Goal: Transaction & Acquisition: Purchase product/service

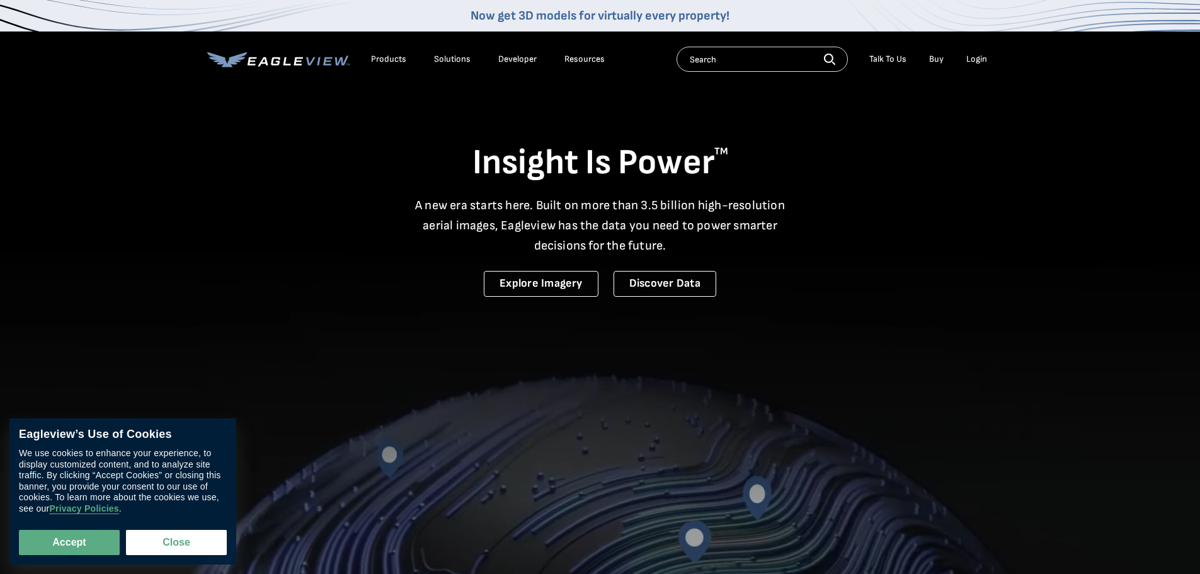
click at [976, 55] on div "Login" at bounding box center [976, 59] width 21 height 11
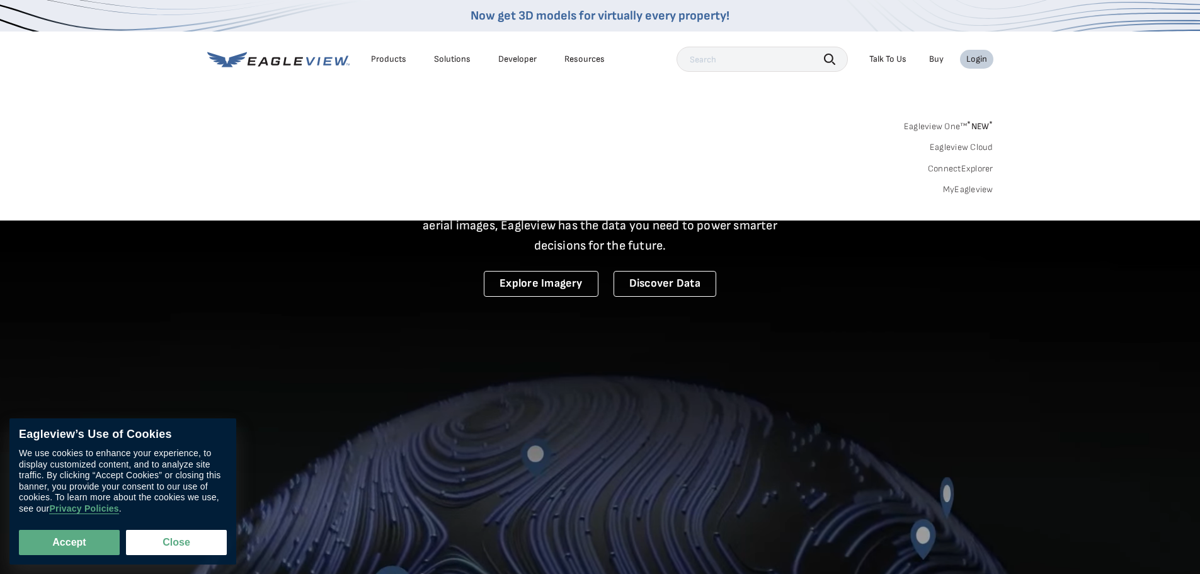
click at [980, 63] on div "Login" at bounding box center [976, 59] width 21 height 11
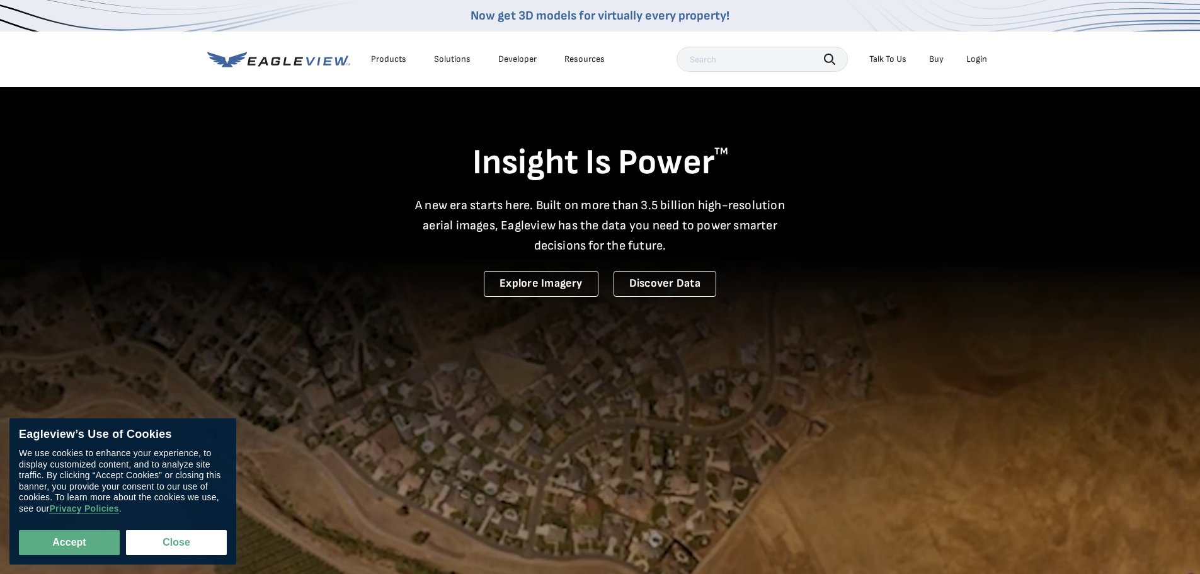
click at [977, 61] on div "Login" at bounding box center [976, 59] width 21 height 11
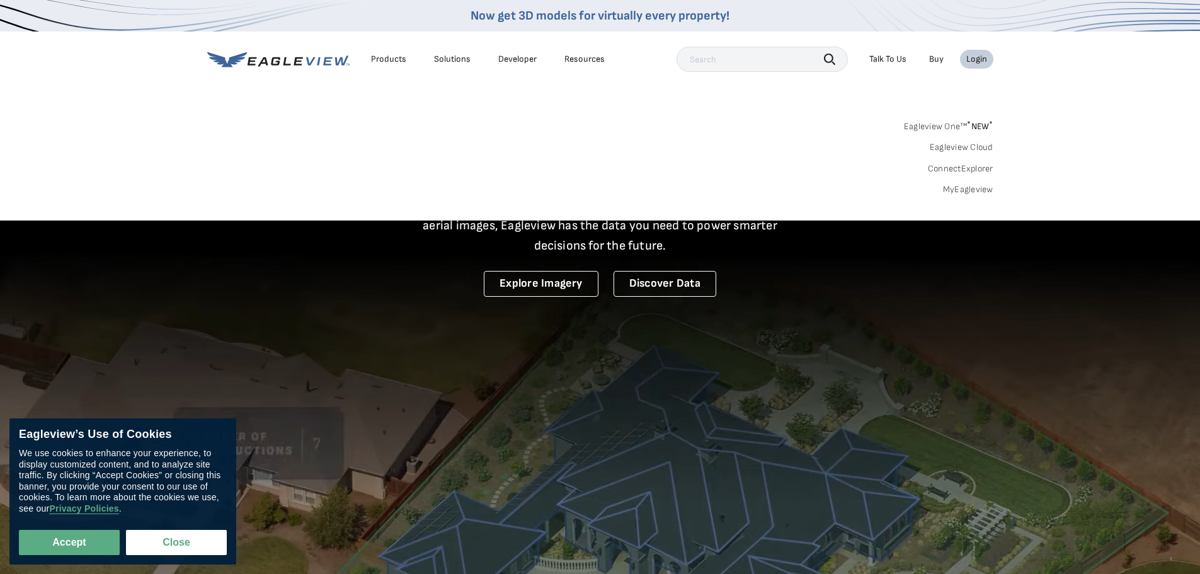
click at [933, 60] on link "Buy" at bounding box center [936, 59] width 14 height 11
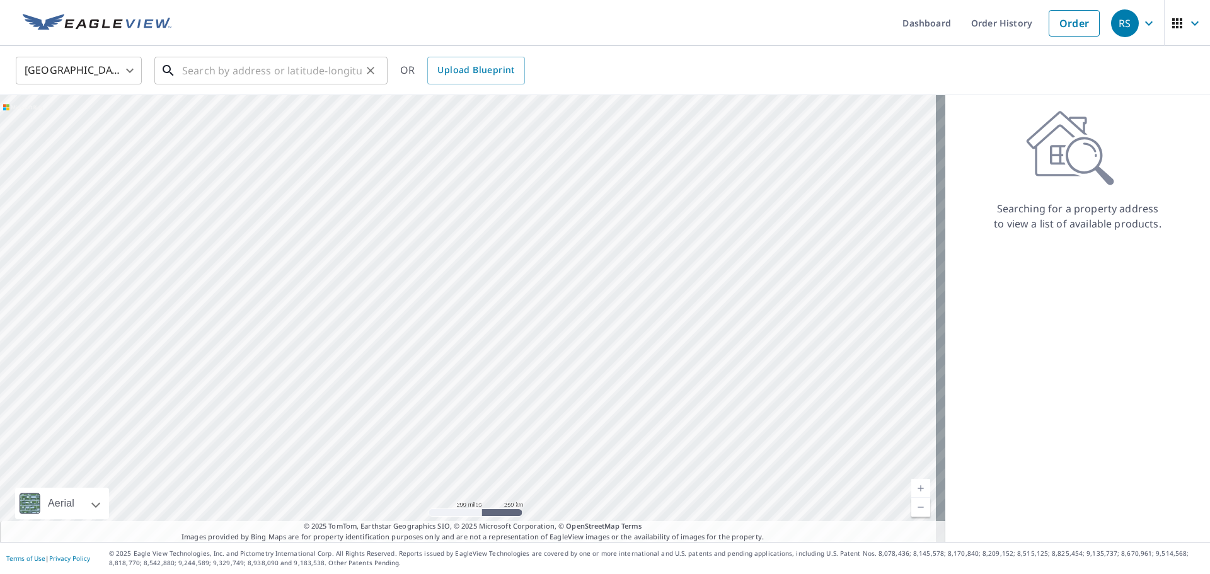
click at [319, 66] on input "text" at bounding box center [272, 70] width 180 height 35
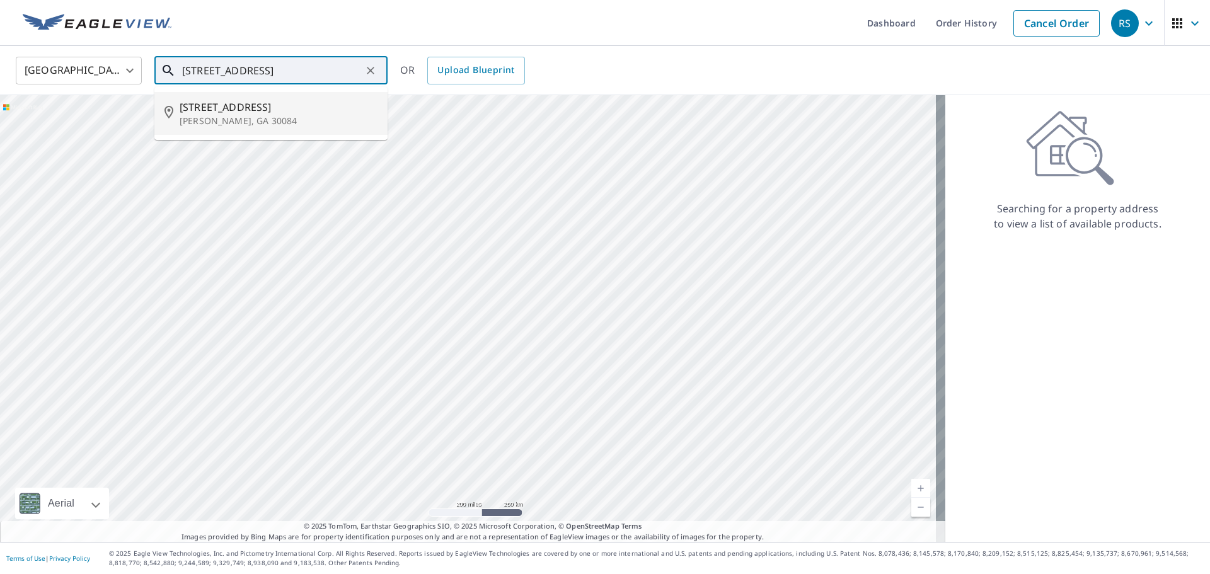
click at [215, 111] on span "3531 Midvale Cv" at bounding box center [279, 107] width 198 height 15
type input "3531 Midvale Cv Tucker, GA 30084"
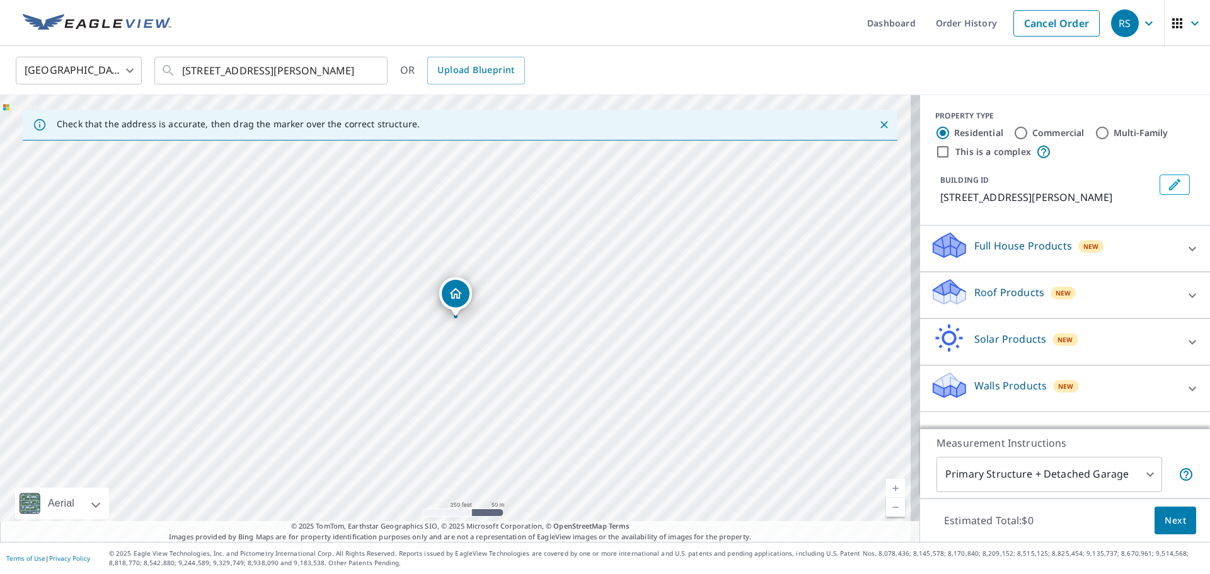
click at [886, 488] on link "Current Level 17, Zoom In" at bounding box center [895, 488] width 19 height 19
click at [886, 488] on link "Current Level 18, Zoom In" at bounding box center [895, 488] width 19 height 19
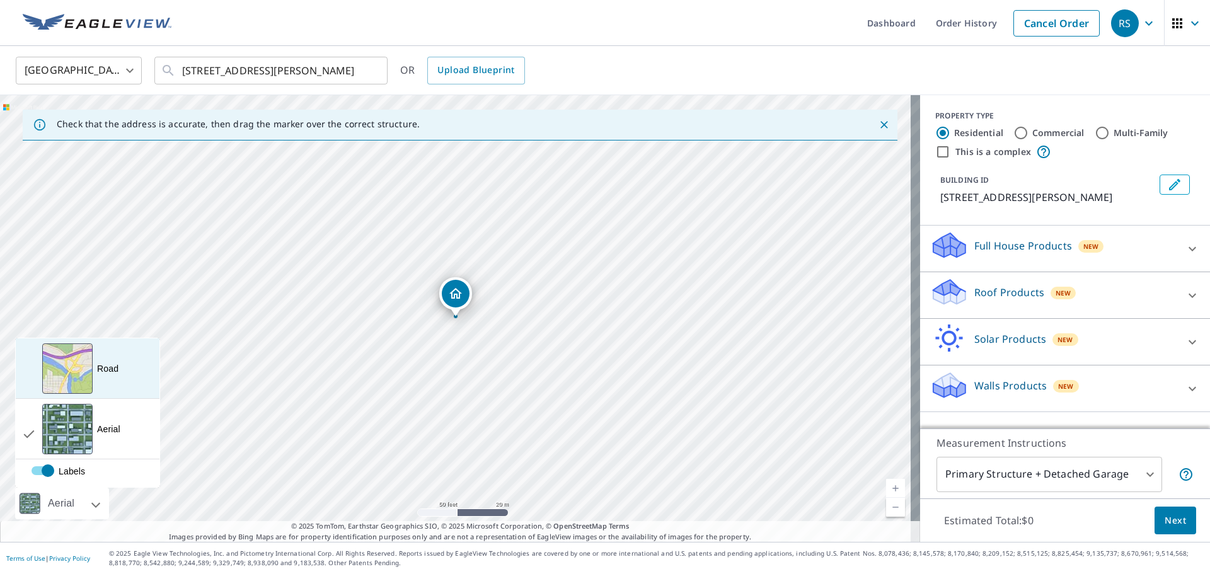
click at [77, 365] on div "View aerial and more..." at bounding box center [67, 368] width 50 height 50
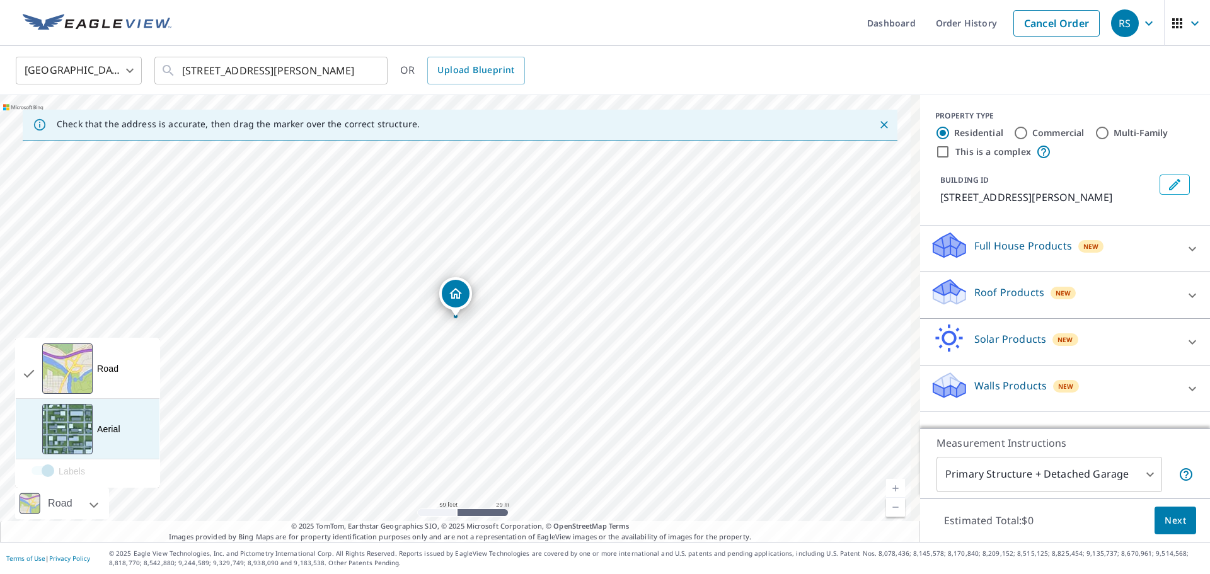
click at [78, 429] on div "View aerial and more..." at bounding box center [67, 429] width 50 height 50
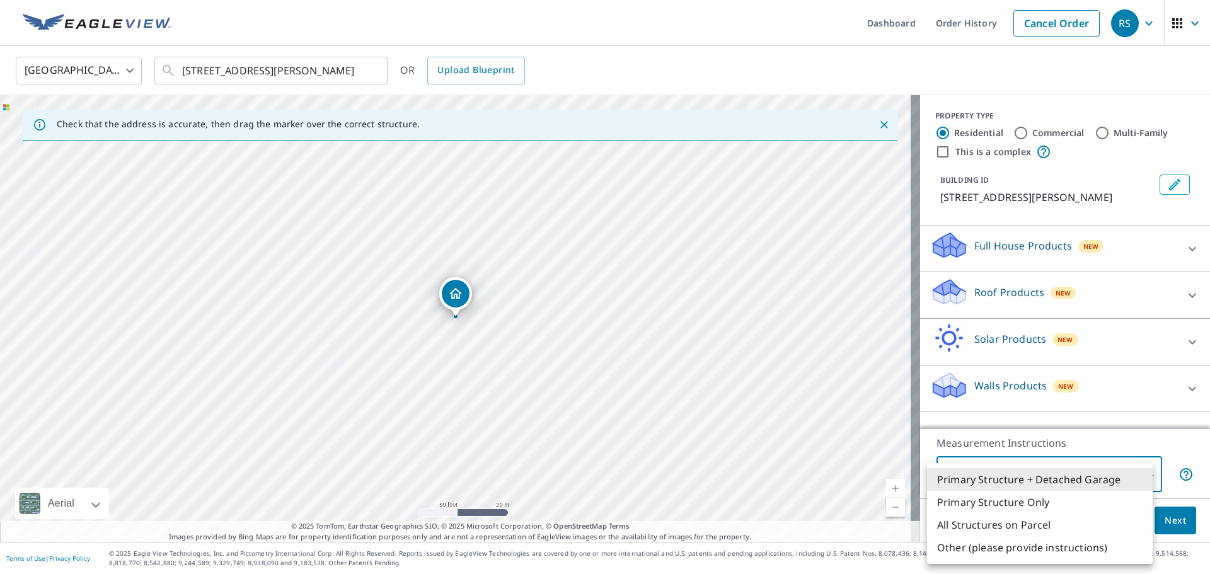
click at [985, 479] on body "RS RS Dashboard Order History Cancel Order RS United States US ​ 3531 Midvale C…" at bounding box center [605, 287] width 1210 height 574
click at [985, 480] on li "Primary Structure + Detached Garage" at bounding box center [1040, 479] width 226 height 23
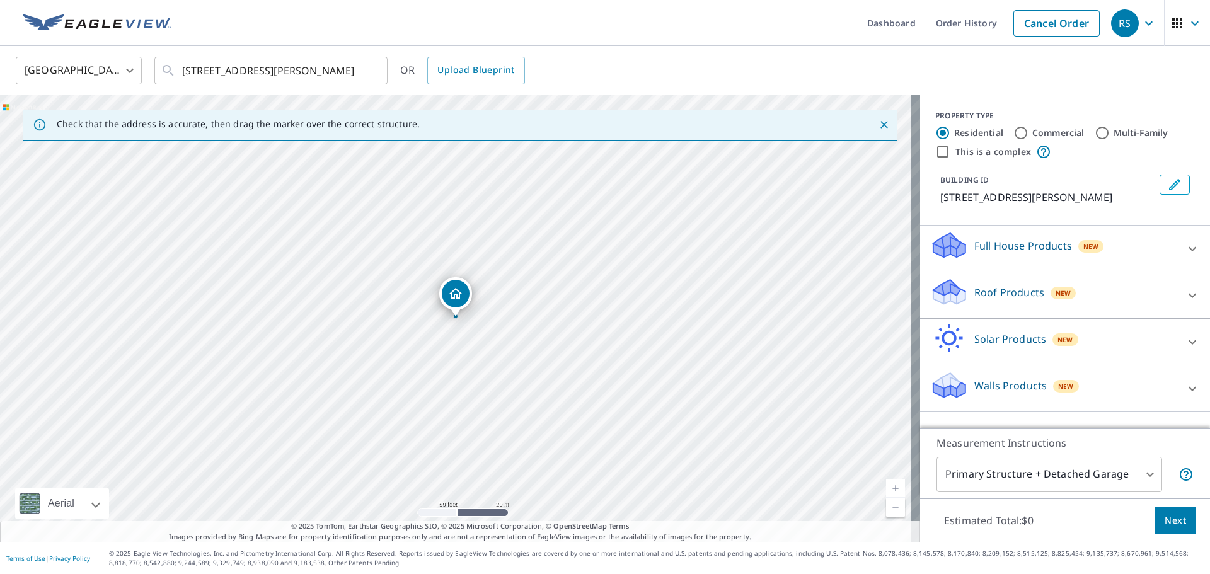
click at [974, 289] on p "Roof Products" at bounding box center [1009, 292] width 70 height 15
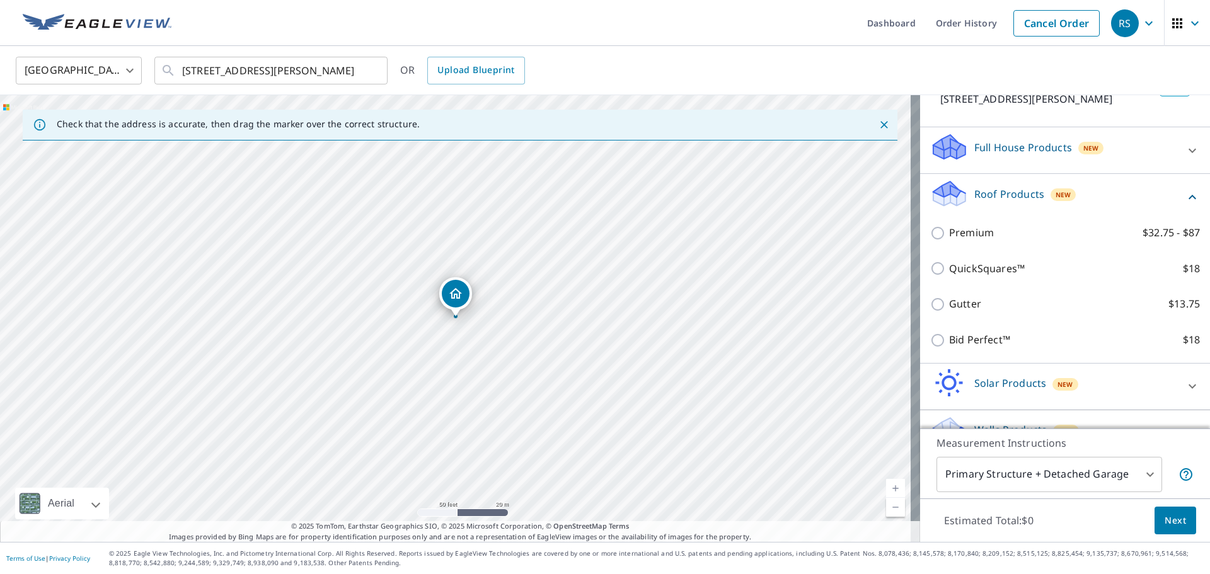
scroll to position [126, 0]
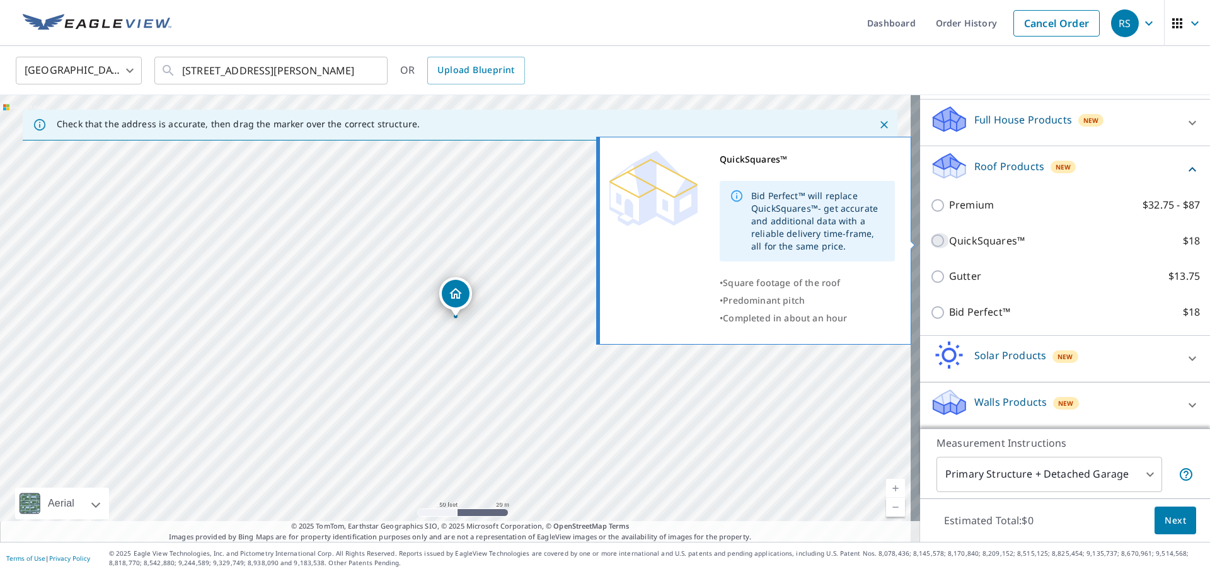
click at [930, 240] on input "QuickSquares™ $18" at bounding box center [939, 240] width 19 height 15
checkbox input "true"
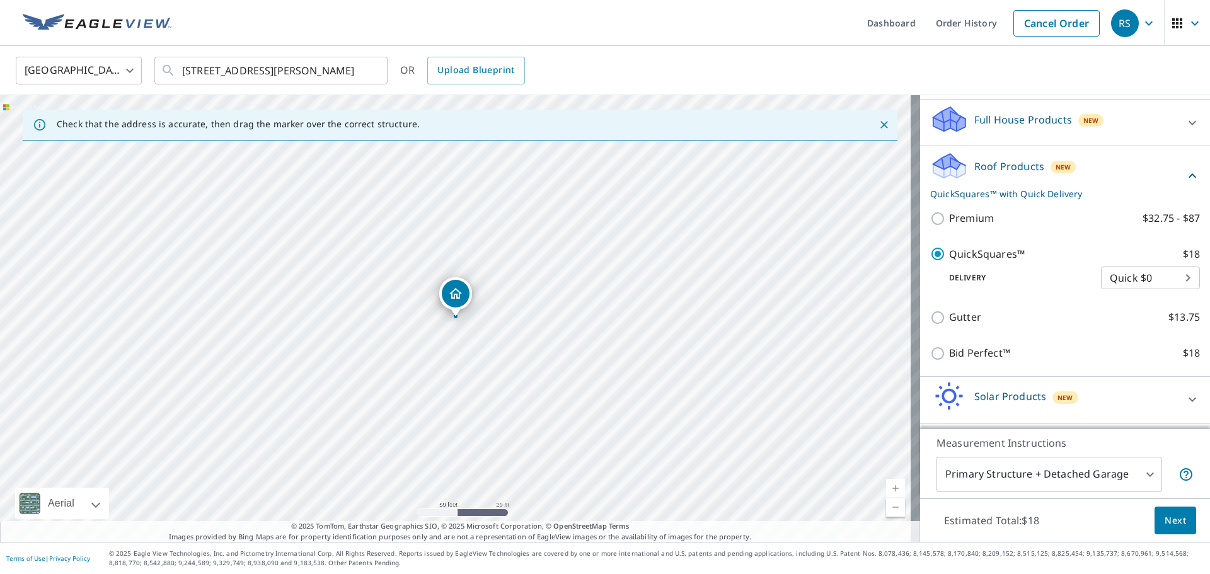
click at [1097, 278] on body "RS RS Dashboard Order History Cancel Order RS United States US ​ 3531 Midvale C…" at bounding box center [605, 287] width 1210 height 574
click at [1097, 278] on li "Quick $0" at bounding box center [1131, 277] width 99 height 23
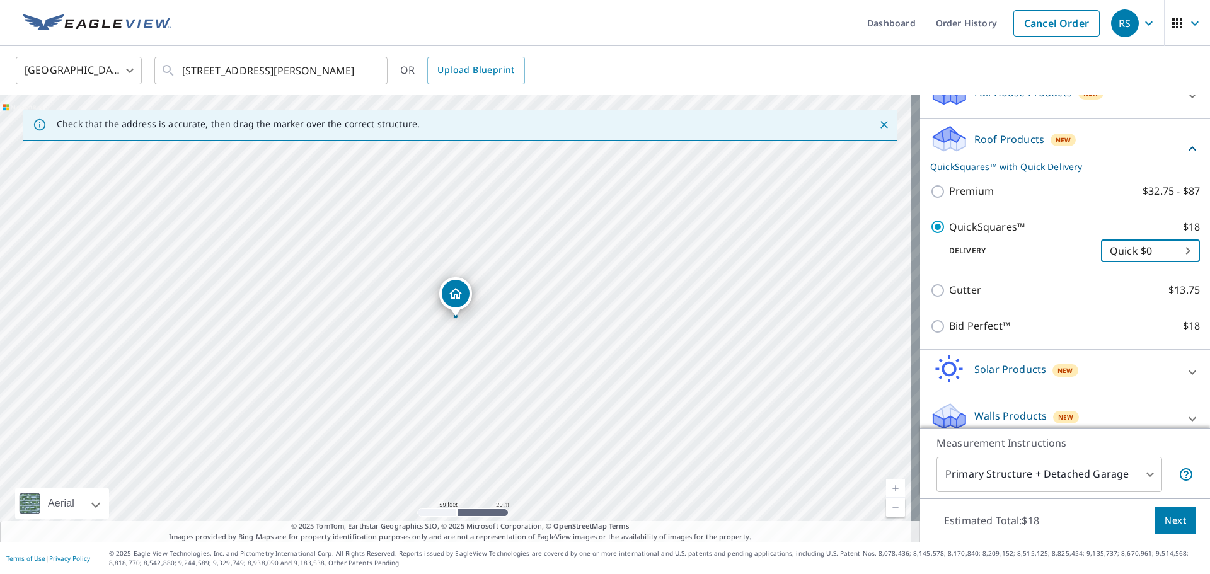
scroll to position [168, 0]
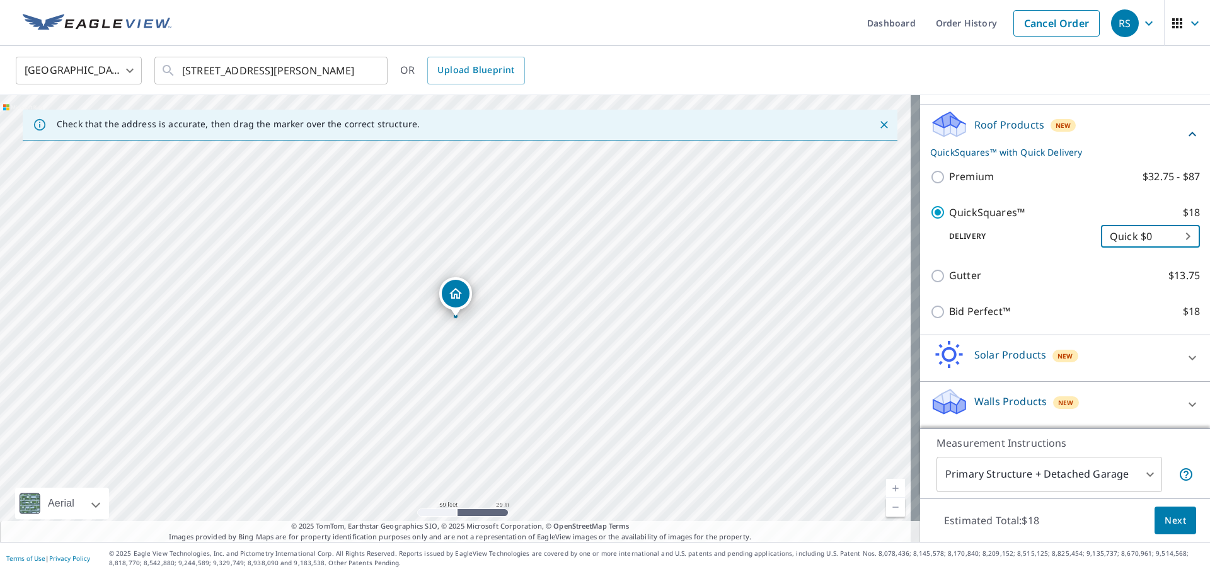
click at [1164, 523] on span "Next" at bounding box center [1174, 521] width 21 height 16
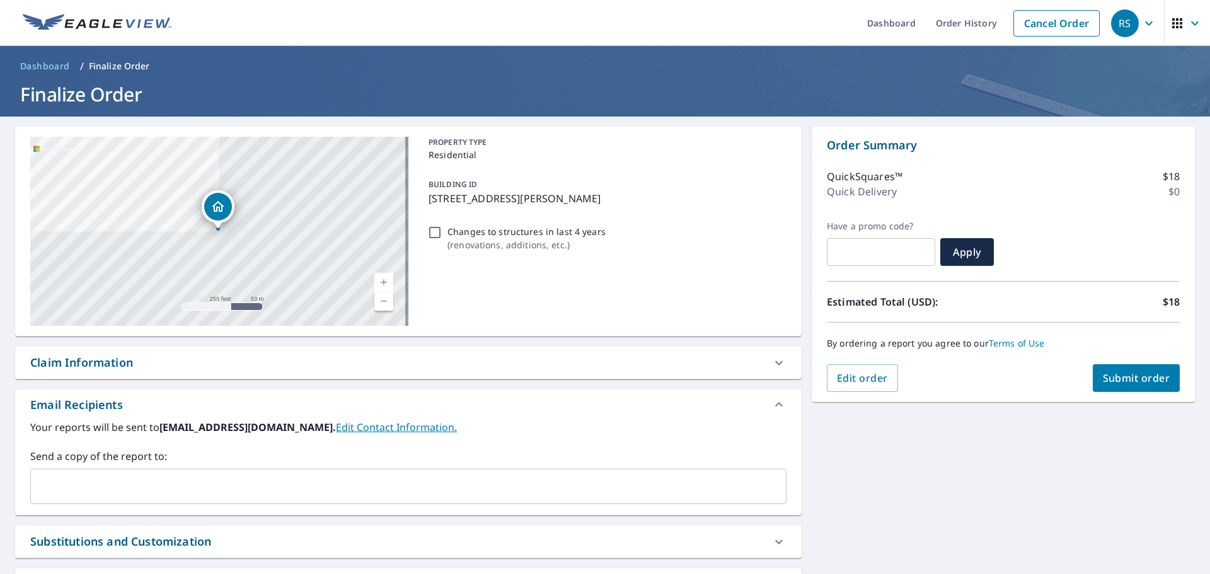
scroll to position [108, 0]
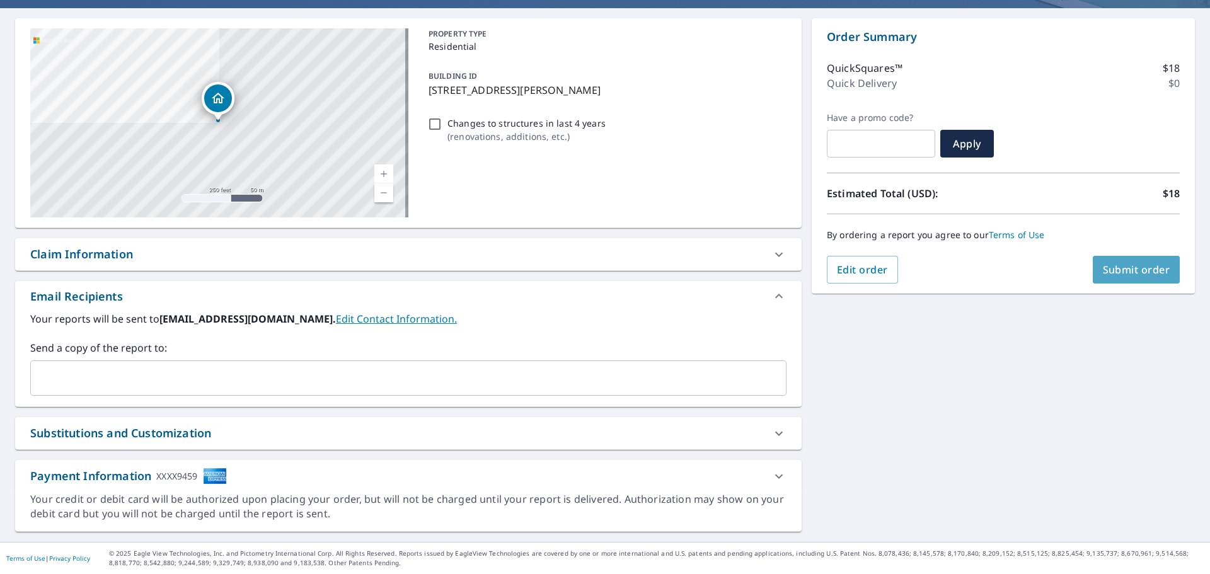
click at [1133, 269] on span "Submit order" at bounding box center [1135, 270] width 67 height 14
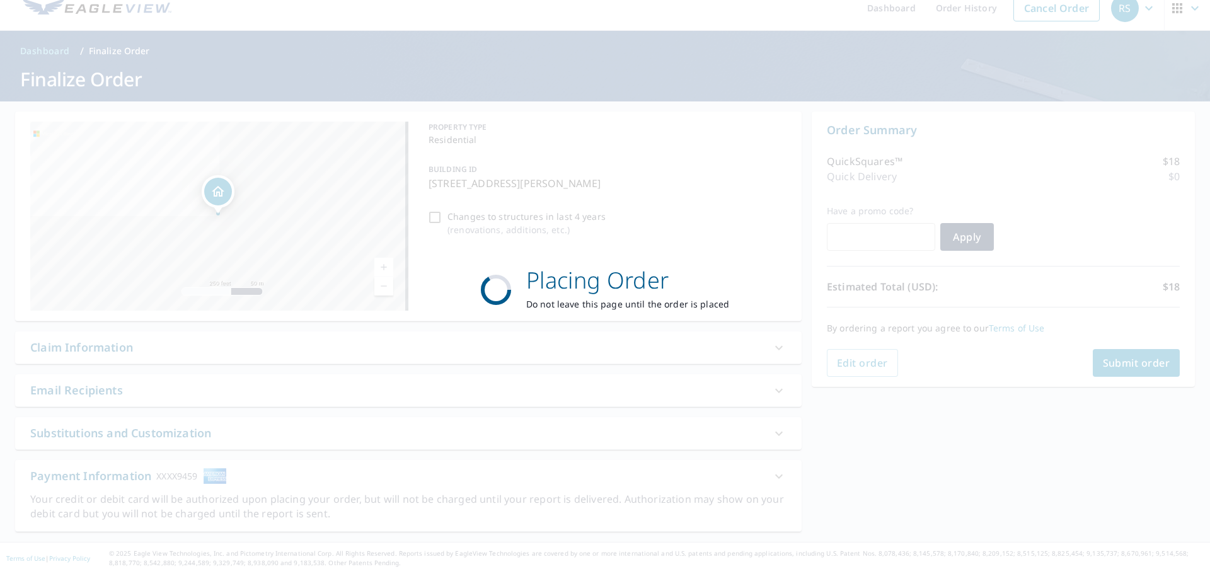
scroll to position [15, 0]
